Goal: Navigation & Orientation: Find specific page/section

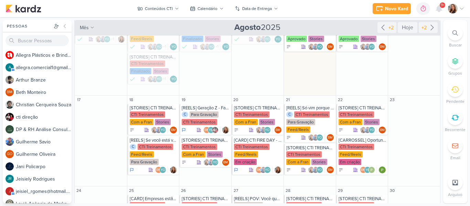
scroll to position [169, 0]
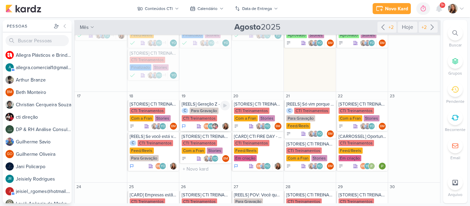
click at [204, 106] on div "[REELS] Geração Z - Falar sobre o CTI Fire Day." at bounding box center [206, 104] width 48 height 6
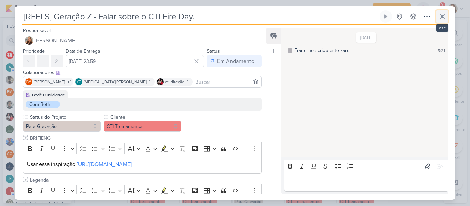
click at [444, 21] on button at bounding box center [442, 16] width 12 height 12
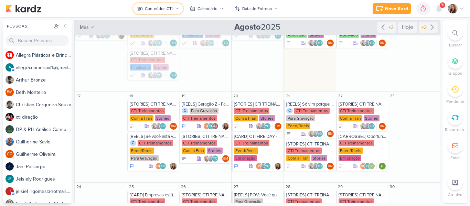
click at [147, 7] on div "Conteúdos CTI" at bounding box center [159, 9] width 28 height 6
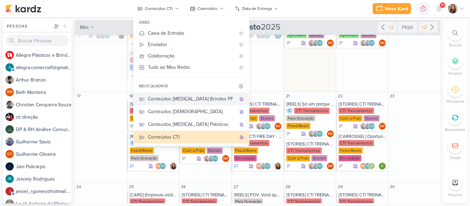
click at [150, 96] on div "Conteúdos [MEDICAL_DATA] Brindes PF" at bounding box center [192, 98] width 88 height 7
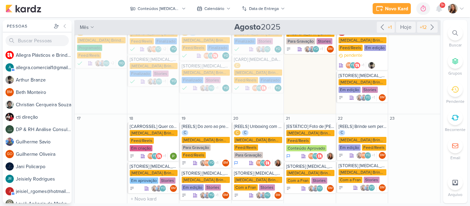
scroll to position [201, 0]
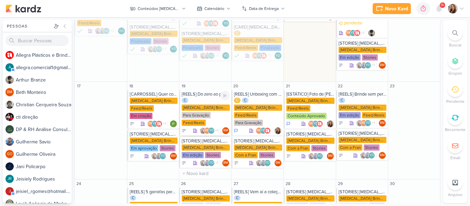
click at [211, 98] on div "C [MEDICAL_DATA] Brindes PF Para Gravação Feed/Reels" at bounding box center [206, 112] width 48 height 29
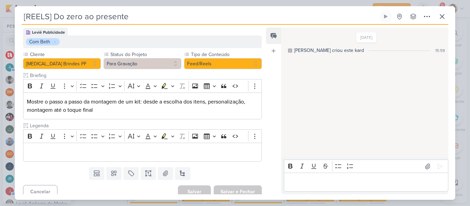
scroll to position [78, 0]
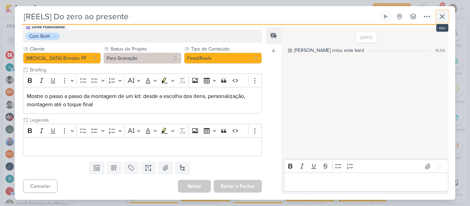
click at [440, 15] on icon at bounding box center [442, 16] width 8 height 8
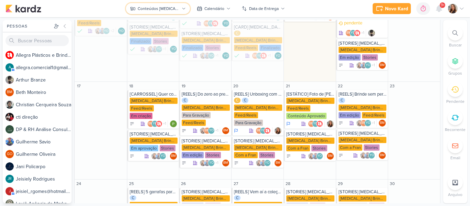
click at [174, 8] on div "Conteúdos [MEDICAL_DATA] Brindes PF" at bounding box center [159, 9] width 42 height 6
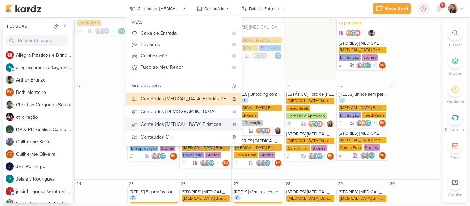
click at [179, 122] on div "Conteúdos [MEDICAL_DATA] Plásticos" at bounding box center [185, 124] width 88 height 7
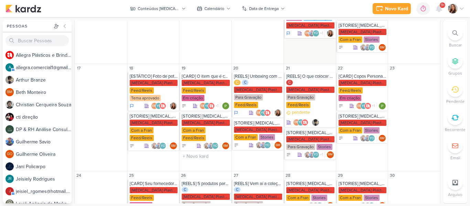
scroll to position [145, 0]
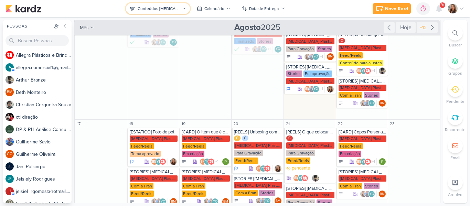
click at [170, 8] on div "Conteúdos [MEDICAL_DATA] Plásticos" at bounding box center [159, 9] width 42 height 6
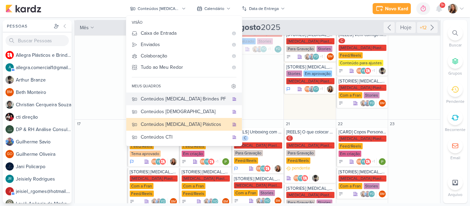
click at [164, 100] on div "Conteúdos [MEDICAL_DATA] Brindes PF" at bounding box center [185, 98] width 88 height 7
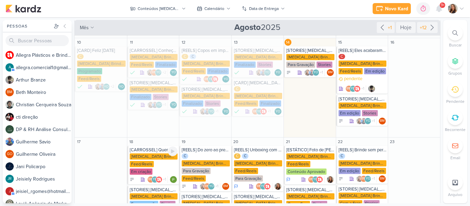
scroll to position [201, 0]
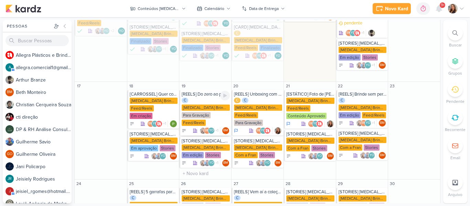
click at [206, 105] on div "[MEDICAL_DATA] Brindes PF" at bounding box center [206, 108] width 48 height 6
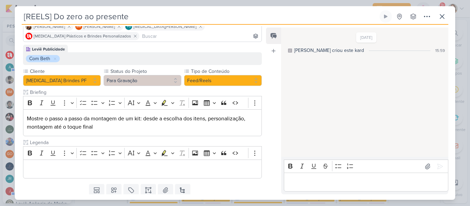
scroll to position [69, 0]
